Goal: Go to known website: Access a specific website the user already knows

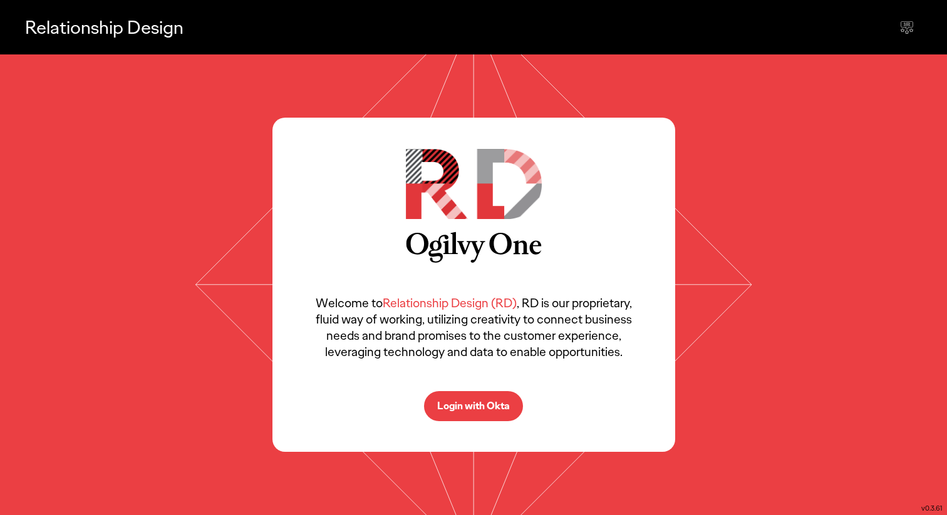
click at [476, 394] on button "Login with Okta" at bounding box center [473, 406] width 99 height 30
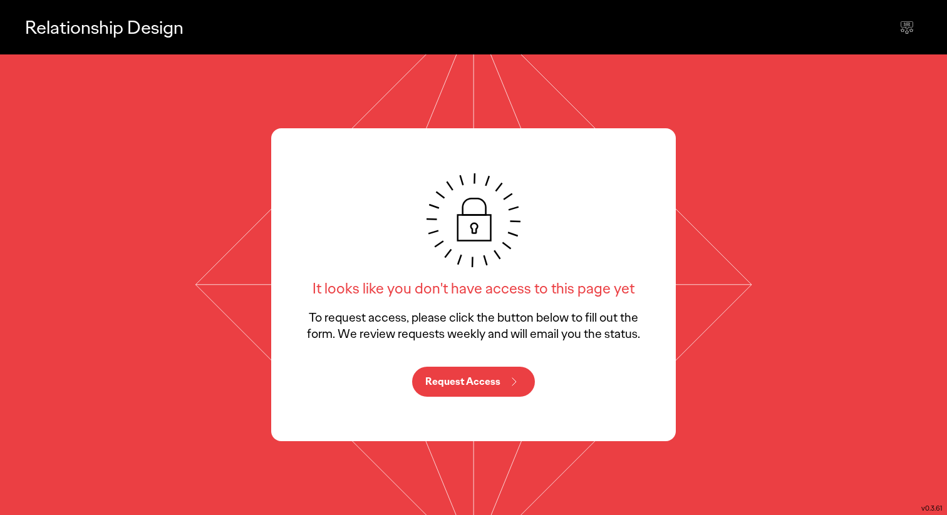
click at [515, 382] on icon at bounding box center [514, 382] width 15 height 15
click at [727, 189] on icon at bounding box center [473, 284] width 566 height 461
